Goal: Transaction & Acquisition: Download file/media

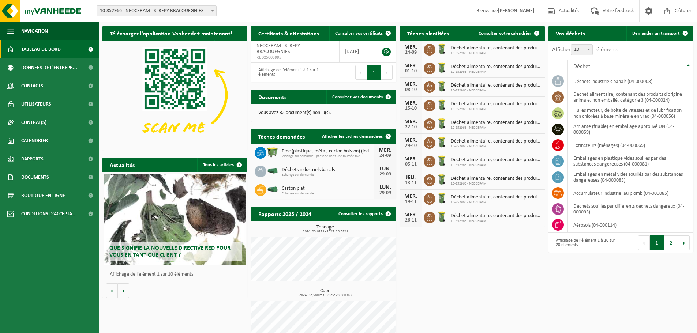
click at [33, 175] on span "Documents" at bounding box center [35, 177] width 28 height 18
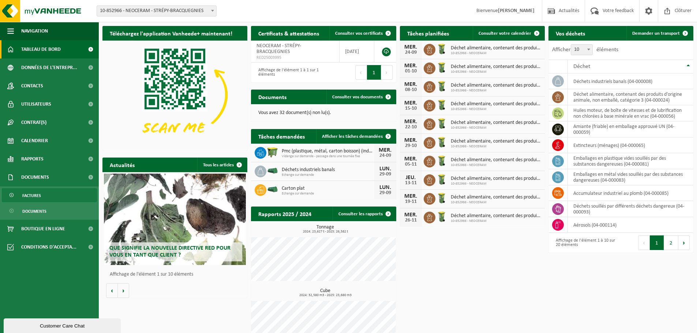
click at [37, 192] on span "Factures" at bounding box center [31, 196] width 19 height 14
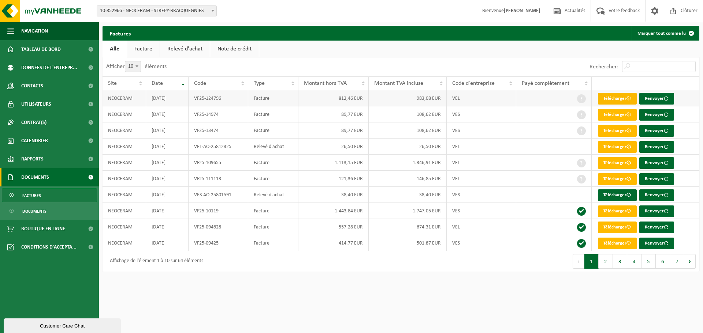
click at [616, 99] on link "Télécharger" at bounding box center [617, 99] width 39 height 12
click at [621, 161] on link "Télécharger" at bounding box center [617, 163] width 39 height 12
click at [616, 98] on link "Télécharger" at bounding box center [617, 99] width 39 height 12
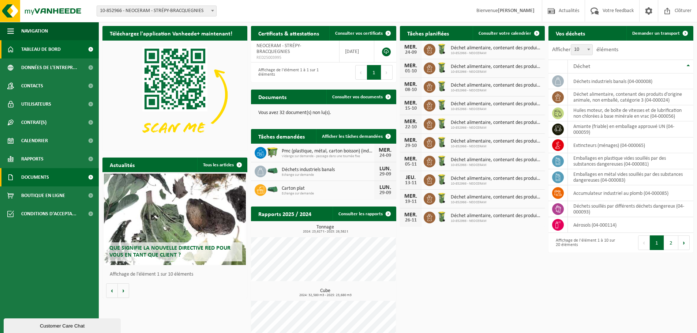
click at [46, 172] on span "Documents" at bounding box center [35, 177] width 28 height 18
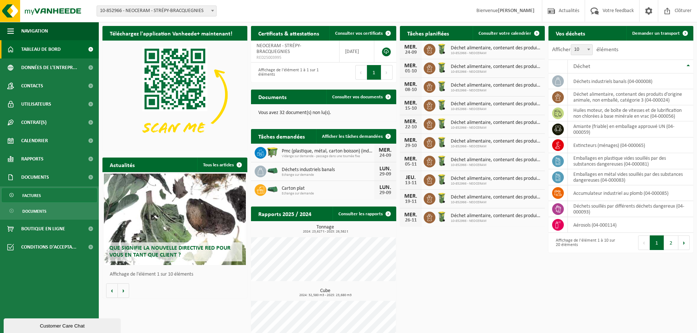
click at [40, 196] on span "Factures" at bounding box center [31, 196] width 19 height 14
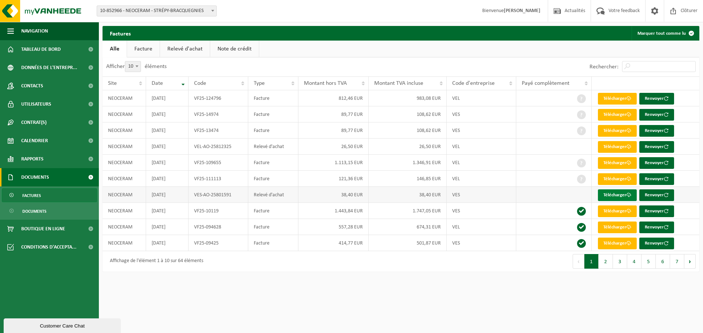
click at [607, 192] on link "Télécharger" at bounding box center [617, 196] width 39 height 12
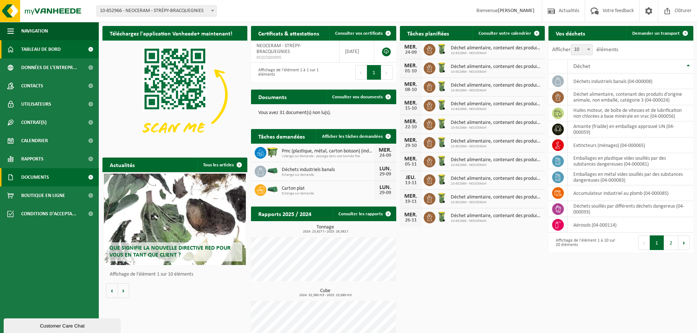
drag, startPoint x: 38, startPoint y: 173, endPoint x: 56, endPoint y: 173, distance: 17.9
click at [40, 174] on span "Documents" at bounding box center [35, 177] width 28 height 18
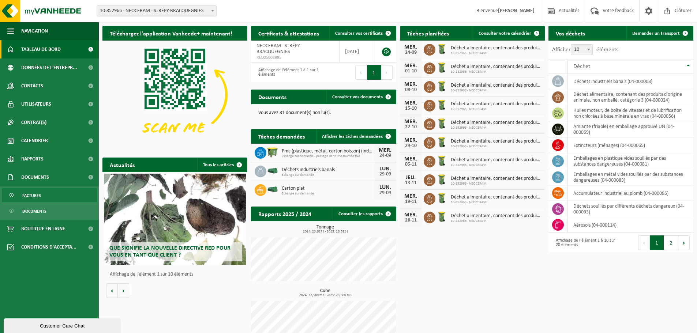
click at [41, 197] on link "Factures" at bounding box center [49, 195] width 95 height 14
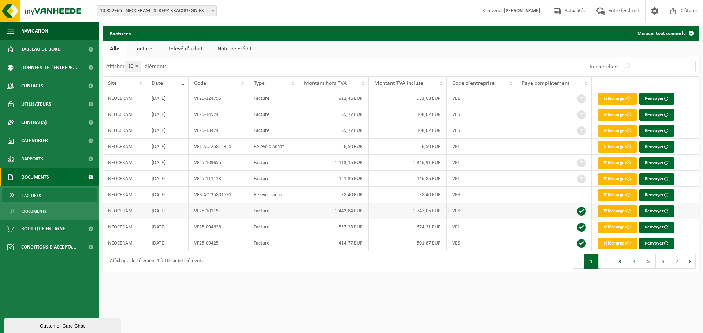
click at [616, 210] on link "Télécharger" at bounding box center [617, 212] width 39 height 12
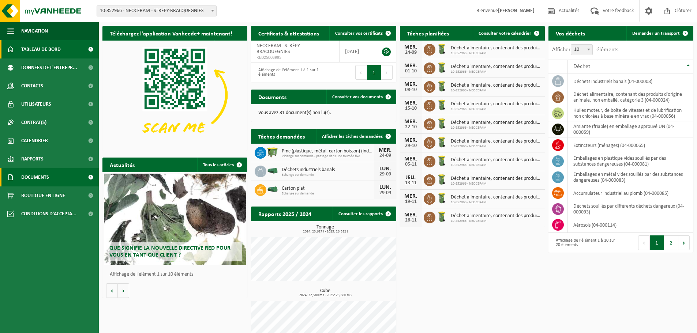
click at [41, 178] on span "Documents" at bounding box center [35, 177] width 28 height 18
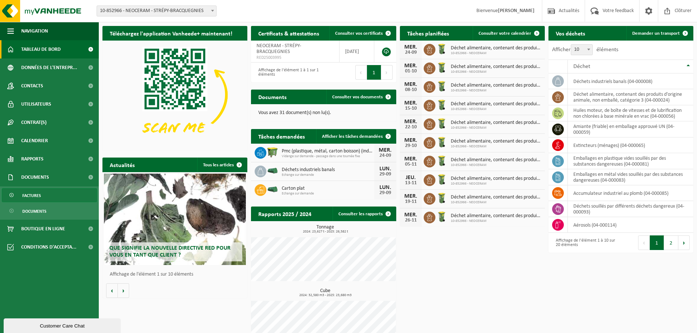
click at [49, 197] on link "Factures" at bounding box center [49, 195] width 95 height 14
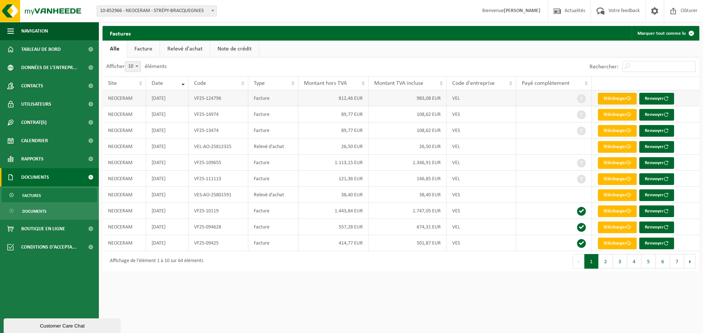
click at [612, 96] on link "Télécharger" at bounding box center [617, 99] width 39 height 12
